Goal: Task Accomplishment & Management: Use online tool/utility

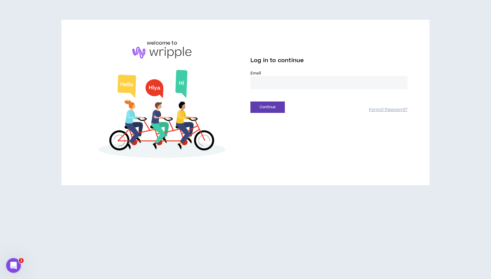
click at [298, 86] on input "email" at bounding box center [329, 82] width 157 height 13
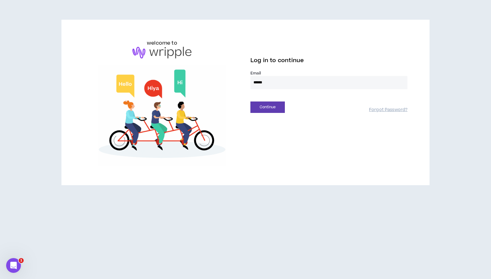
type input "**********"
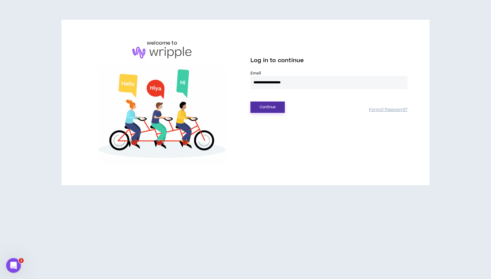
click at [264, 109] on button "Continue" at bounding box center [268, 106] width 34 height 11
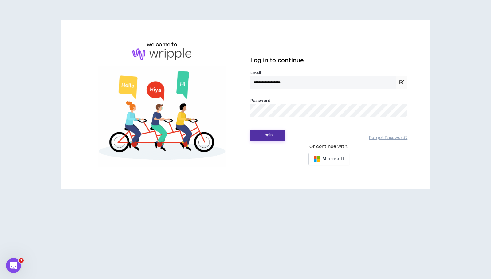
click at [272, 137] on button "Login" at bounding box center [268, 134] width 34 height 11
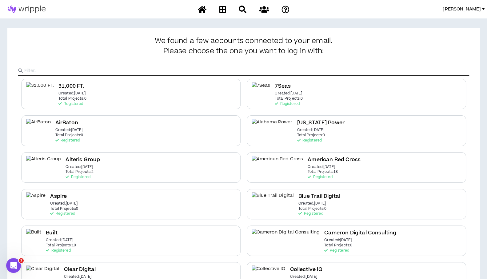
click at [253, 70] on input "text" at bounding box center [246, 70] width 445 height 9
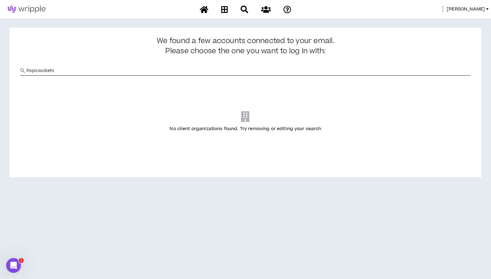
click at [37, 71] on input "Poposockets" at bounding box center [248, 70] width 445 height 9
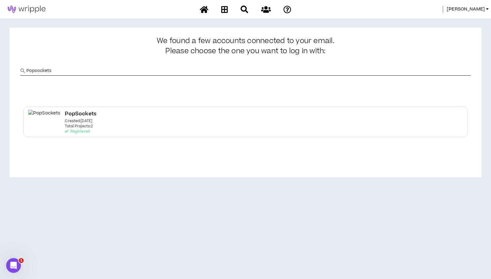
click at [92, 72] on input "Popsockets" at bounding box center [248, 70] width 445 height 9
type input "Popsockets"
click at [67, 128] on p "Total Projects: 2" at bounding box center [79, 126] width 28 height 4
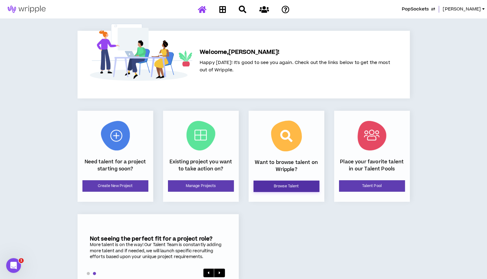
click at [275, 188] on link "Browse Talent" at bounding box center [286, 186] width 66 height 11
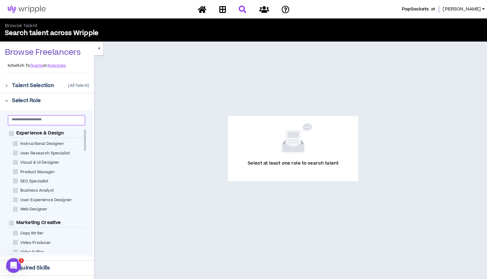
click at [31, 121] on input "text" at bounding box center [44, 119] width 65 height 5
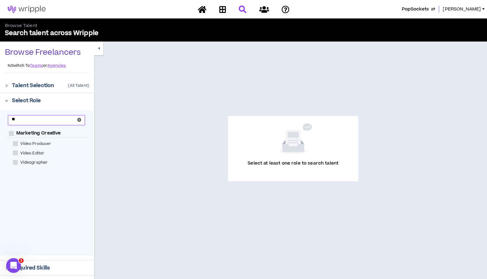
type input "*"
type input "***"
click at [17, 142] on span at bounding box center [15, 143] width 5 height 5
checkbox Designer "****"
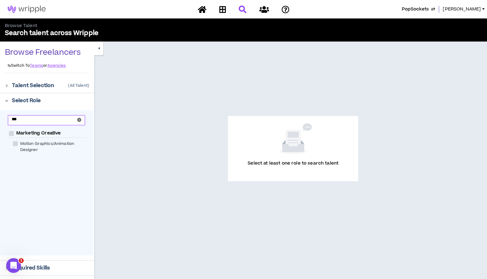
checkbox Creative "****"
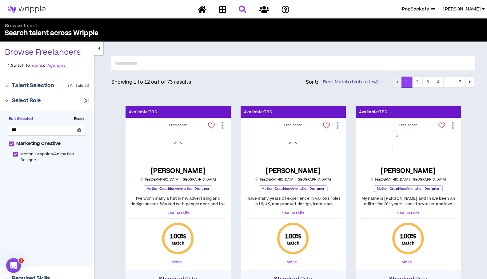
click at [243, 66] on input "text" at bounding box center [292, 63] width 363 height 14
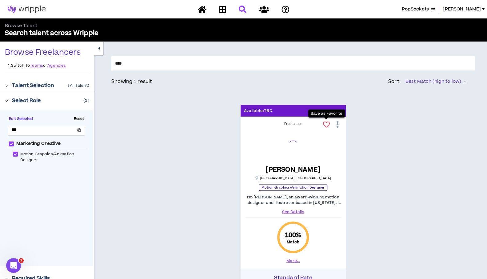
click at [324, 122] on icon at bounding box center [326, 124] width 7 height 7
drag, startPoint x: 128, startPoint y: 68, endPoint x: 105, endPoint y: 64, distance: 24.0
click at [105, 64] on div "**** Showing 1 result Sort: Best Match (high to low) Available: TBD Freelancer …" at bounding box center [290, 207] width 393 height 331
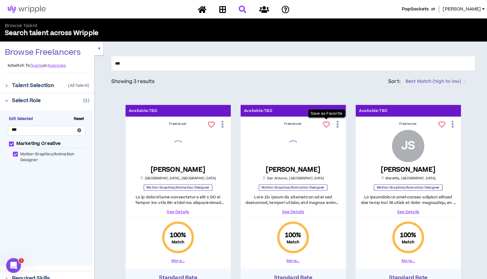
type input "***"
click at [326, 126] on icon at bounding box center [326, 124] width 7 height 7
click at [266, 8] on icon at bounding box center [264, 10] width 10 height 8
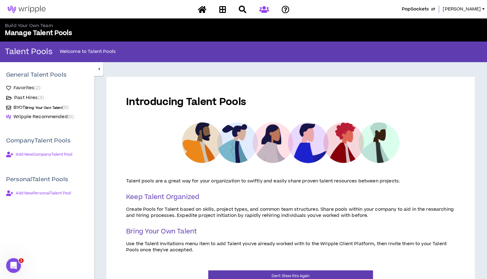
click at [28, 87] on span "Favorites ( 2 )" at bounding box center [27, 88] width 27 height 6
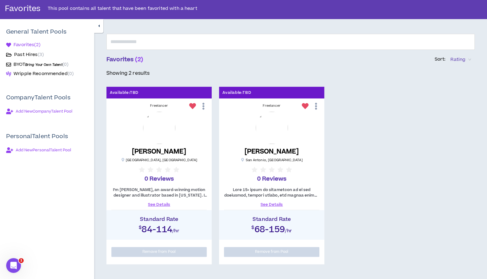
scroll to position [41, 0]
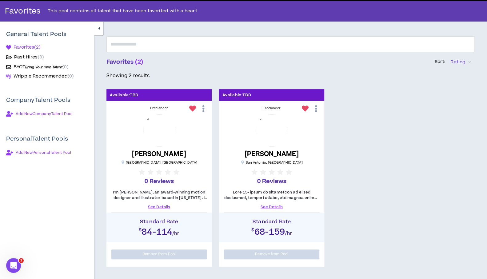
click at [153, 206] on link "See Details" at bounding box center [158, 207] width 95 height 6
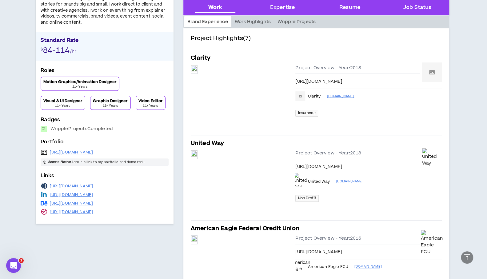
scroll to position [137, 0]
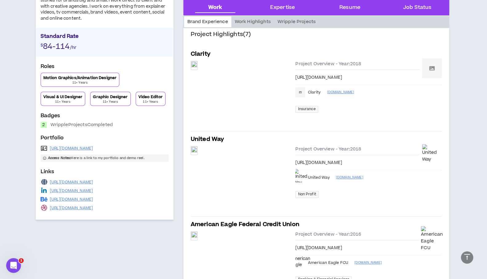
click at [114, 180] on div "[URL][DOMAIN_NAME]" at bounding box center [105, 182] width 128 height 9
drag, startPoint x: 111, startPoint y: 181, endPoint x: 49, endPoint y: 179, distance: 62.1
click at [49, 179] on div "[URL][DOMAIN_NAME]" at bounding box center [105, 182] width 128 height 9
copy link "[URL][DOMAIN_NAME]"
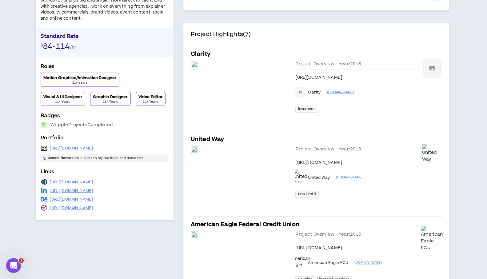
scroll to position [0, 0]
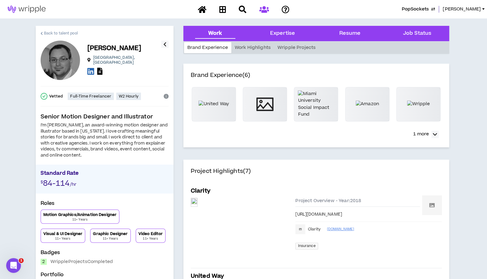
click at [56, 30] on span "Back to talent pool" at bounding box center [61, 33] width 34 height 6
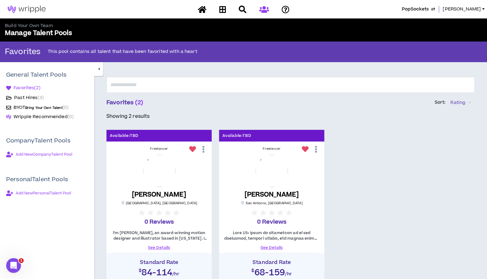
click at [273, 248] on link "See Details" at bounding box center [271, 248] width 95 height 6
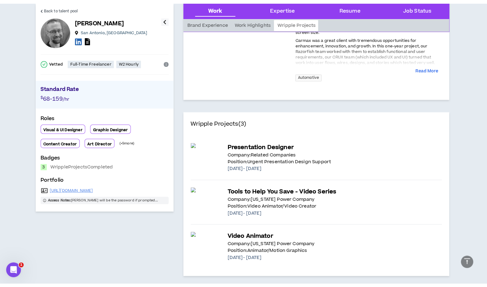
scroll to position [242, 0]
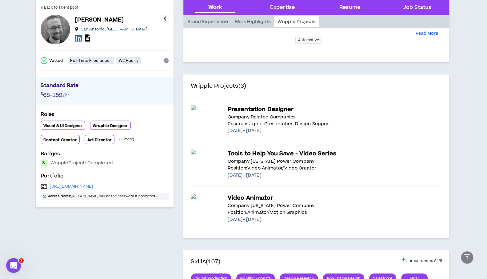
drag, startPoint x: 95, startPoint y: 188, endPoint x: 48, endPoint y: 189, distance: 46.8
click at [48, 189] on div "[URL][DOMAIN_NAME]" at bounding box center [105, 186] width 128 height 9
copy div "[URL][DOMAIN_NAME]"
